Goal: Download file/media

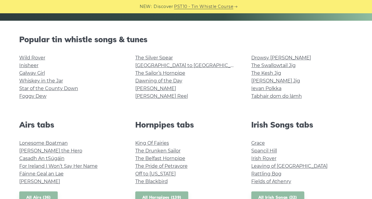
scroll to position [135, 0]
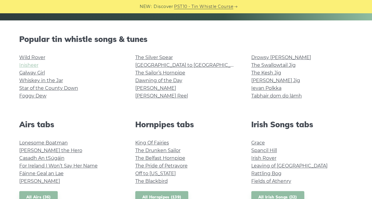
click at [33, 64] on link "Inisheer" at bounding box center [28, 65] width 19 height 6
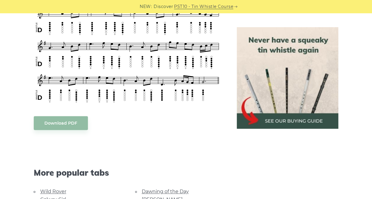
scroll to position [317, 0]
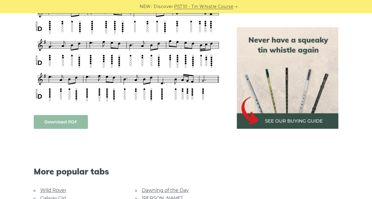
click at [55, 117] on link "Download PDF" at bounding box center [61, 122] width 54 height 14
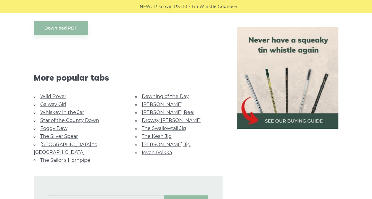
scroll to position [412, 0]
click at [152, 93] on link "Dawning of the Day" at bounding box center [165, 96] width 47 height 6
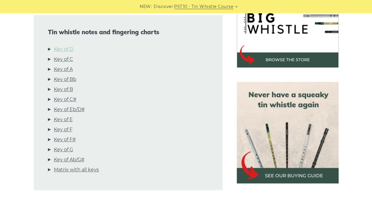
click at [67, 51] on link "Key of D" at bounding box center [64, 50] width 20 height 8
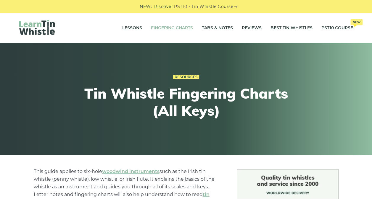
click at [36, 30] on img at bounding box center [36, 27] width 35 height 15
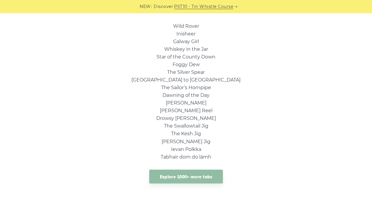
scroll to position [422, 0]
click at [169, 159] on link "Tabhair dom do lámh" at bounding box center [185, 157] width 51 height 6
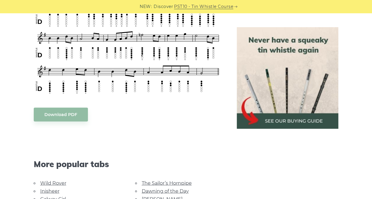
scroll to position [419, 0]
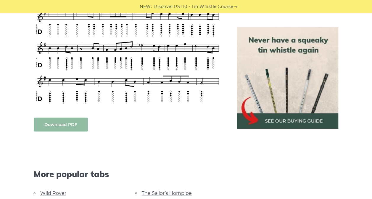
click at [63, 124] on link "Download PDF" at bounding box center [61, 125] width 54 height 14
